Goal: Transaction & Acquisition: Purchase product/service

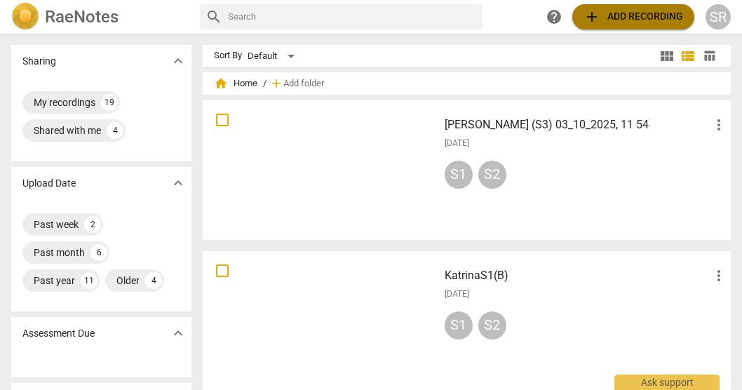
click at [592, 15] on span "add" at bounding box center [591, 16] width 17 height 17
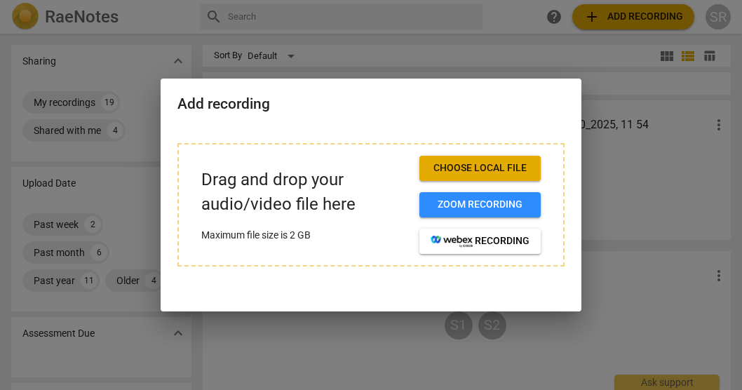
click at [471, 170] on span "Choose local file" at bounding box center [479, 168] width 99 height 14
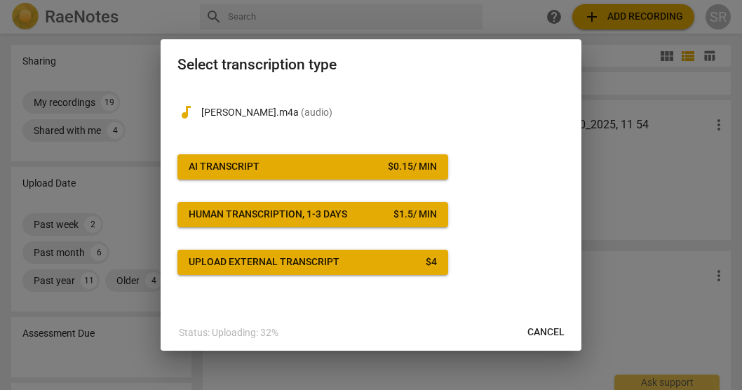
click at [313, 161] on span "AI Transcript $ 0.15 / min" at bounding box center [313, 167] width 248 height 14
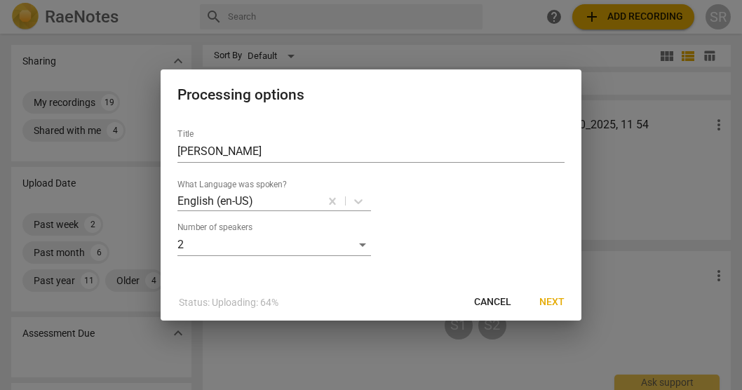
click at [559, 301] on span "Next" at bounding box center [551, 302] width 25 height 14
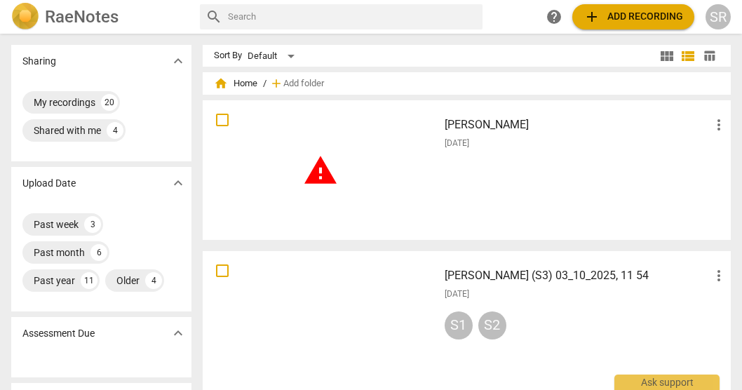
click at [716, 124] on span "more_vert" at bounding box center [718, 124] width 17 height 17
click at [704, 156] on li "Delete" at bounding box center [702, 159] width 53 height 34
